Goal: Information Seeking & Learning: Learn about a topic

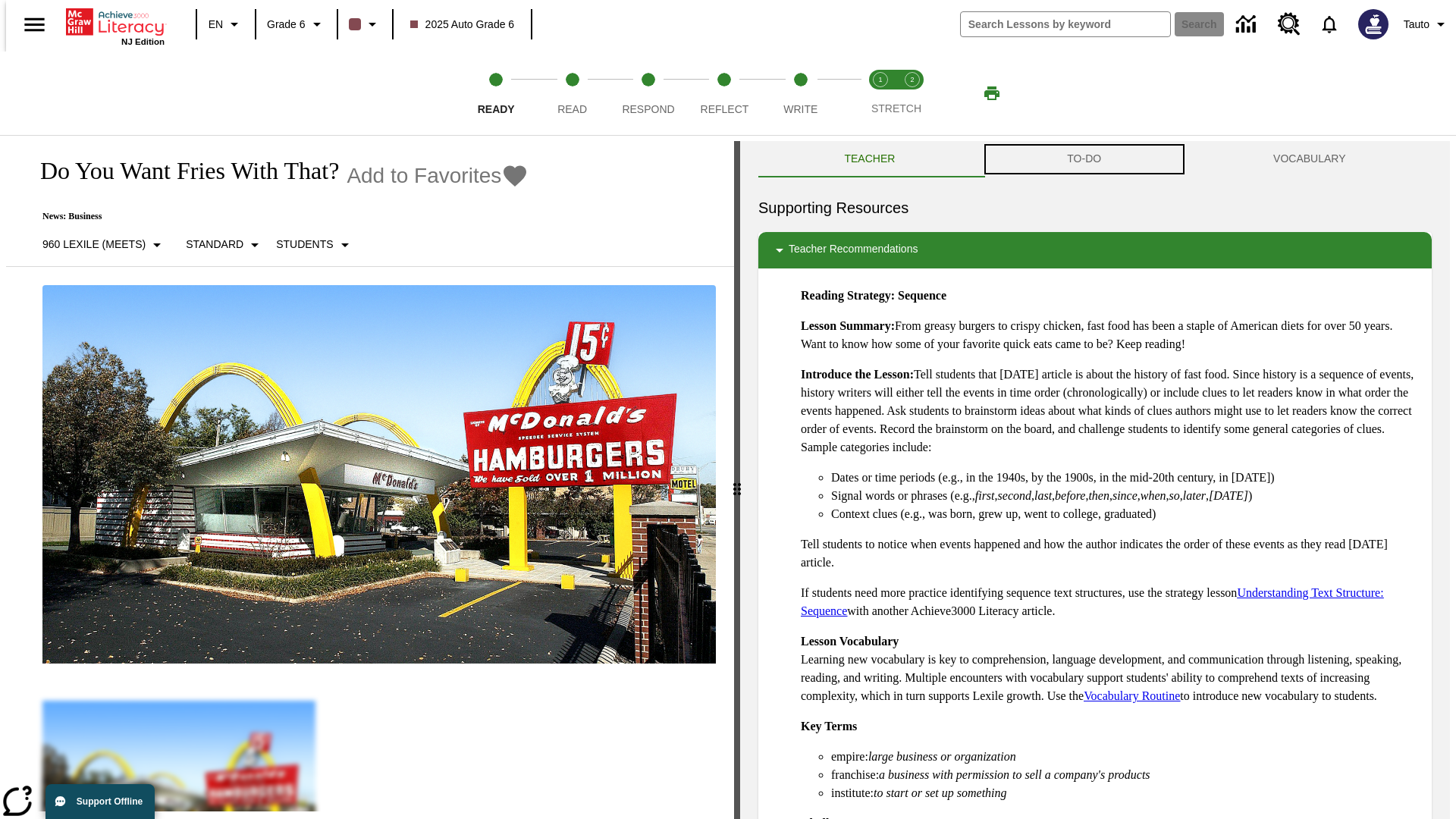
click at [1084, 159] on button "TO-DO" at bounding box center [1084, 158] width 206 height 36
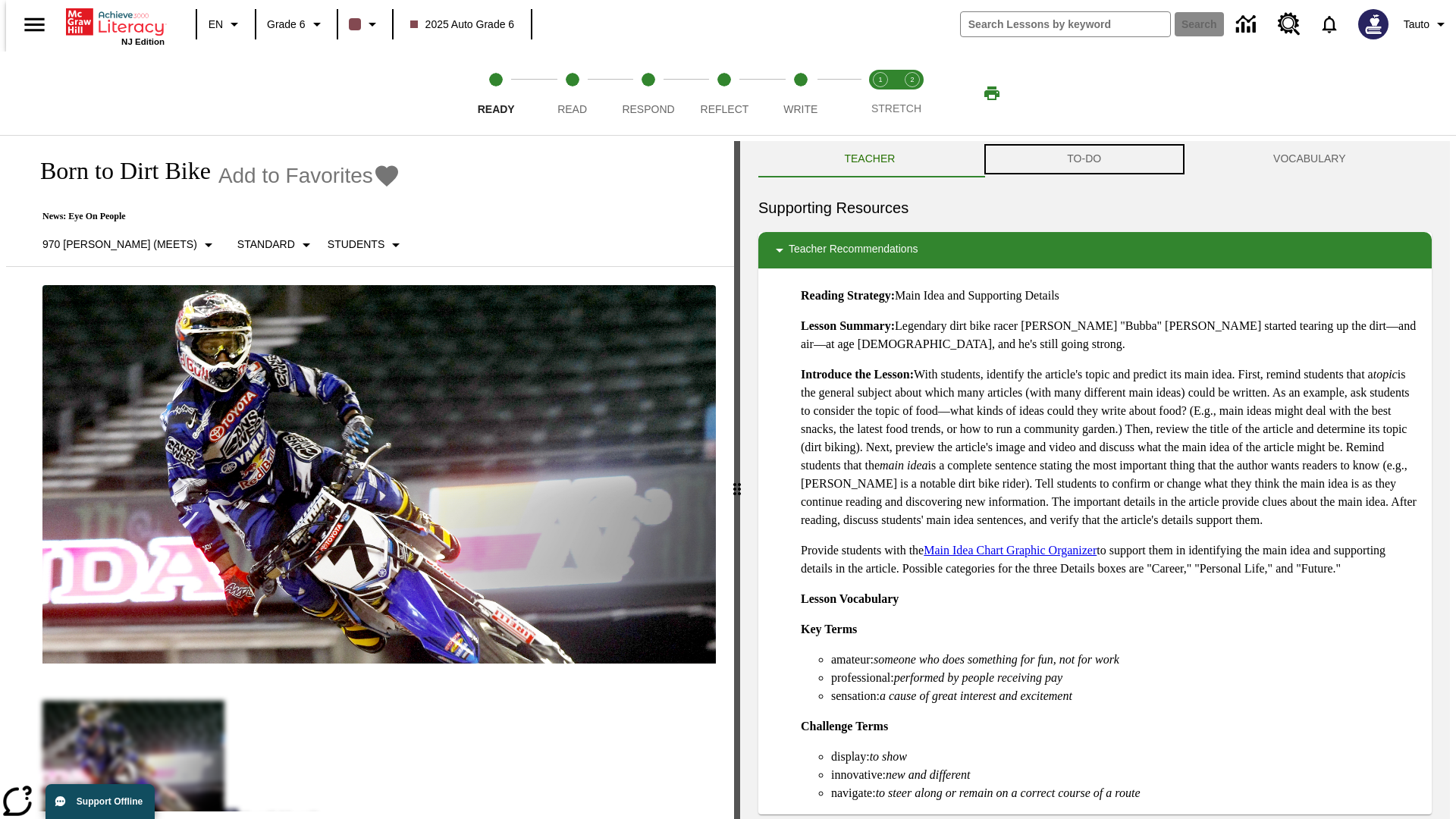
click at [1084, 159] on button "TO-DO" at bounding box center [1084, 158] width 206 height 36
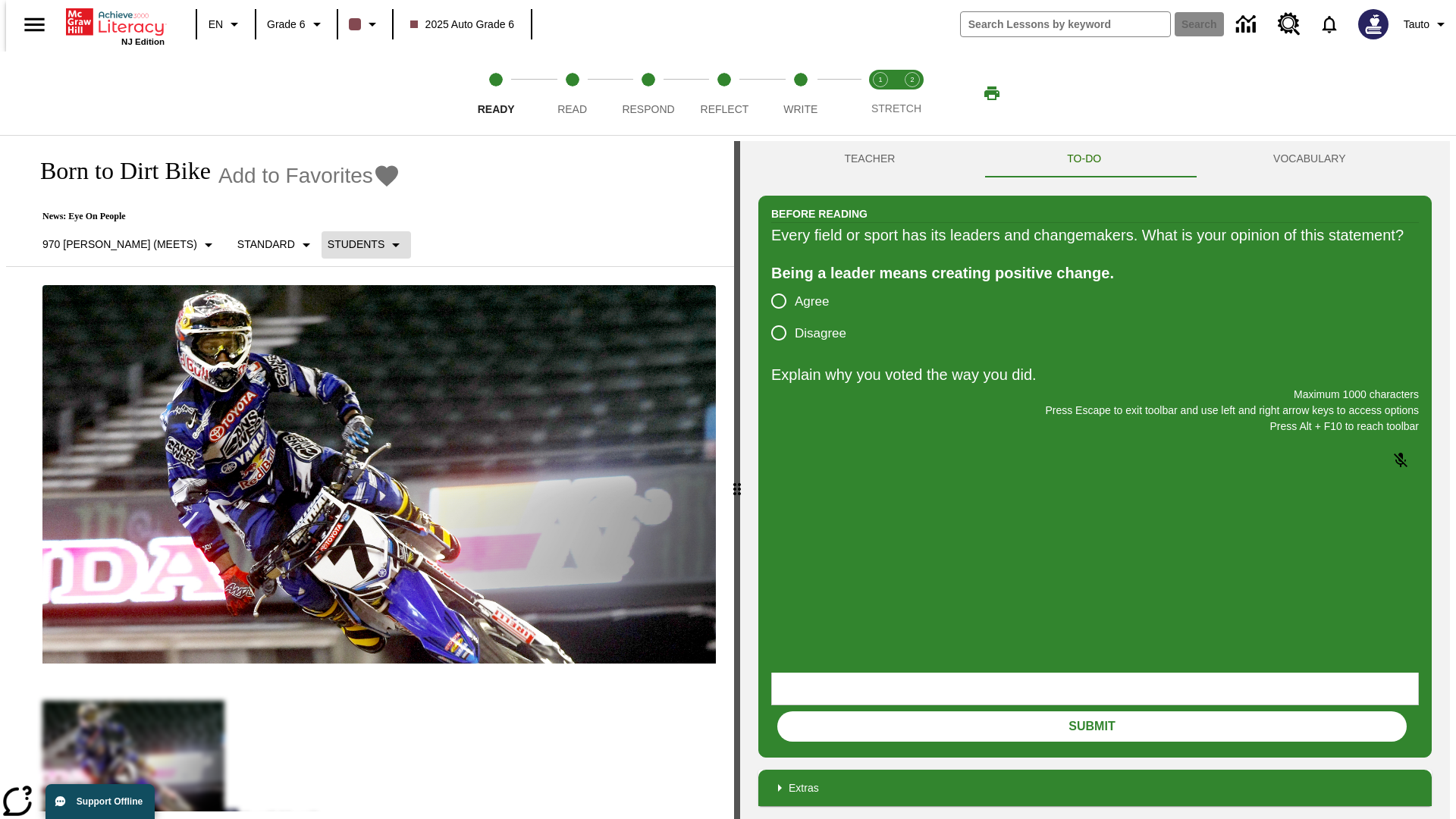
click at [328, 244] on p "Students" at bounding box center [355, 244] width 56 height 16
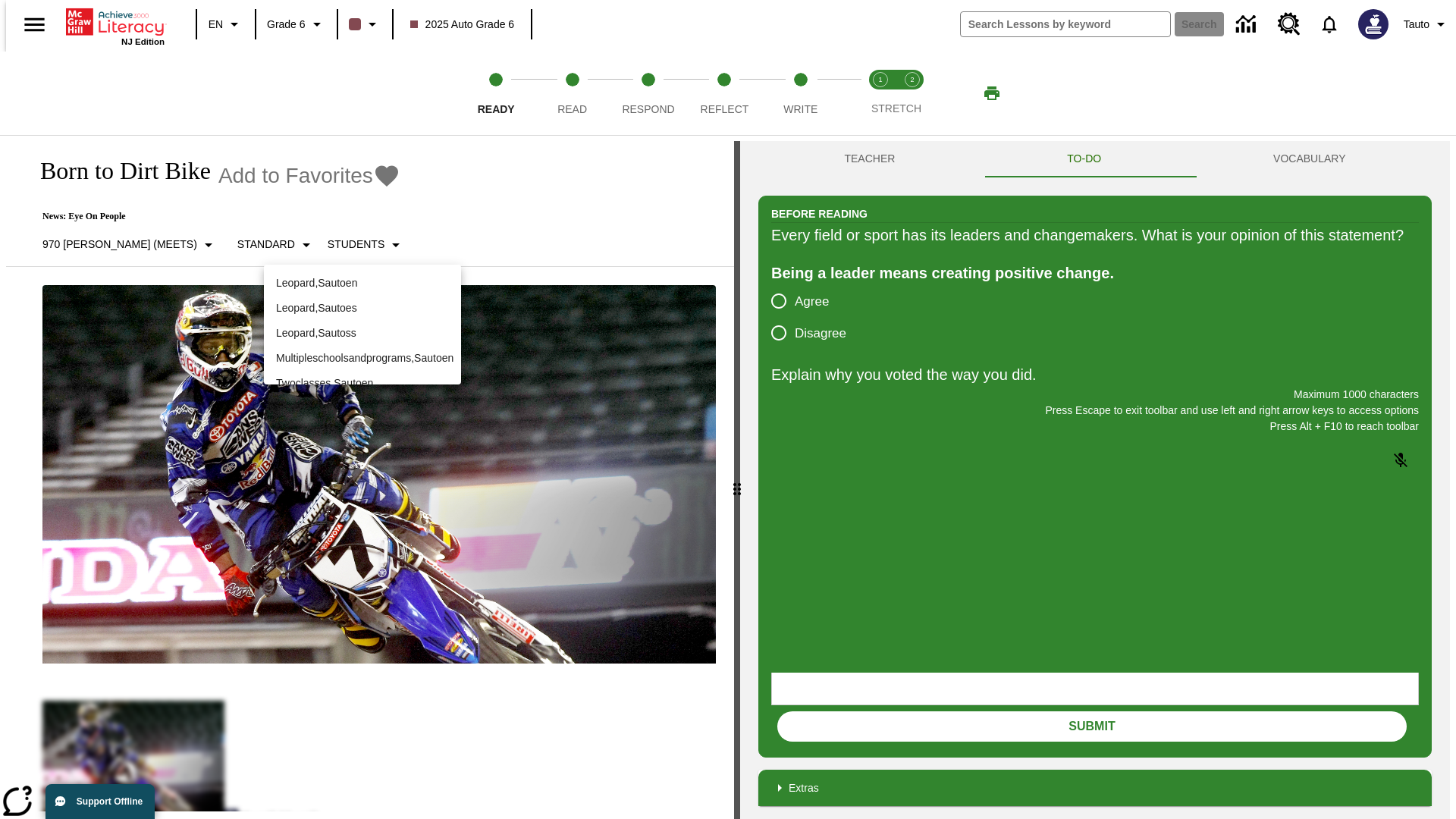
click at [728, 409] on div at bounding box center [728, 409] width 1456 height 819
